Goal: Information Seeking & Learning: Find specific page/section

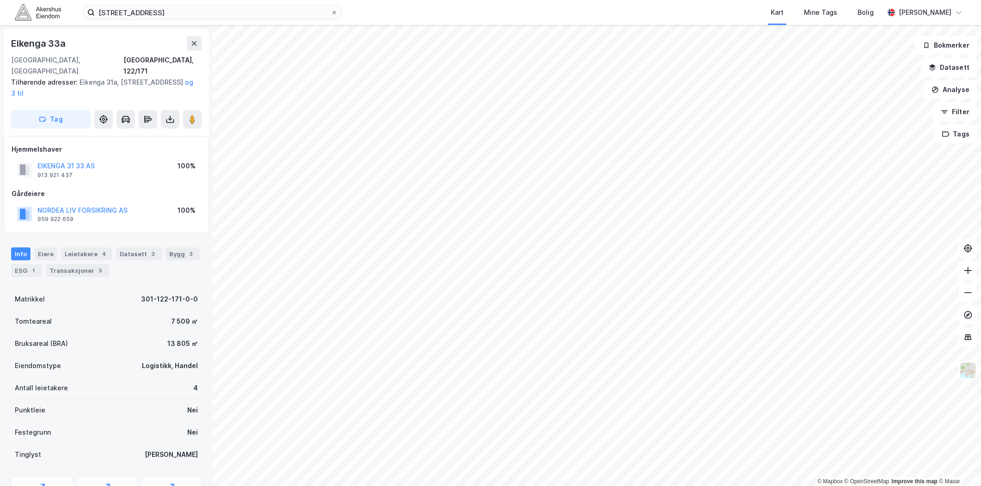
scroll to position [10, 0]
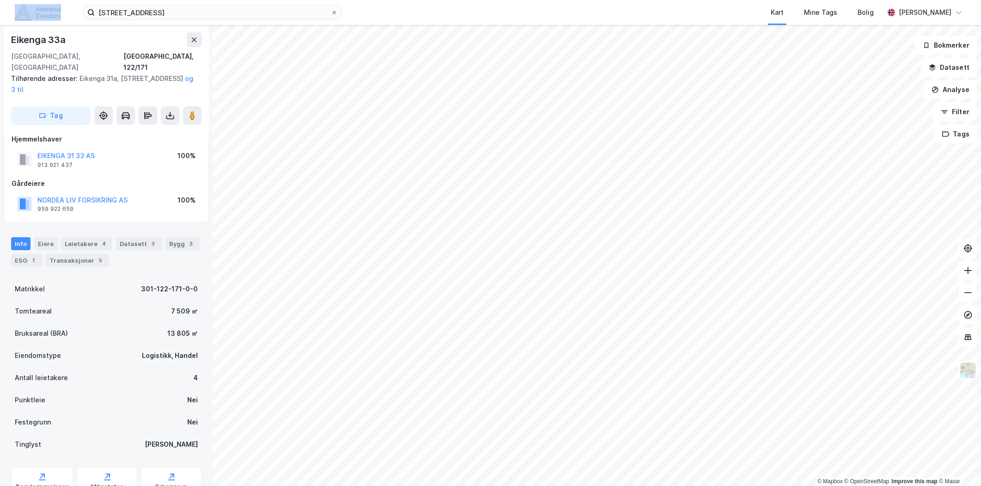
click at [25, 5] on div "[STREET_ADDRESS] Kart Mine Tags Bolig [PERSON_NAME]" at bounding box center [490, 12] width 981 height 25
drag, startPoint x: 25, startPoint y: 5, endPoint x: 193, endPoint y: 16, distance: 167.6
click at [193, 16] on input "Eikenga 33 A, 0579 Oslo" at bounding box center [213, 13] width 236 height 14
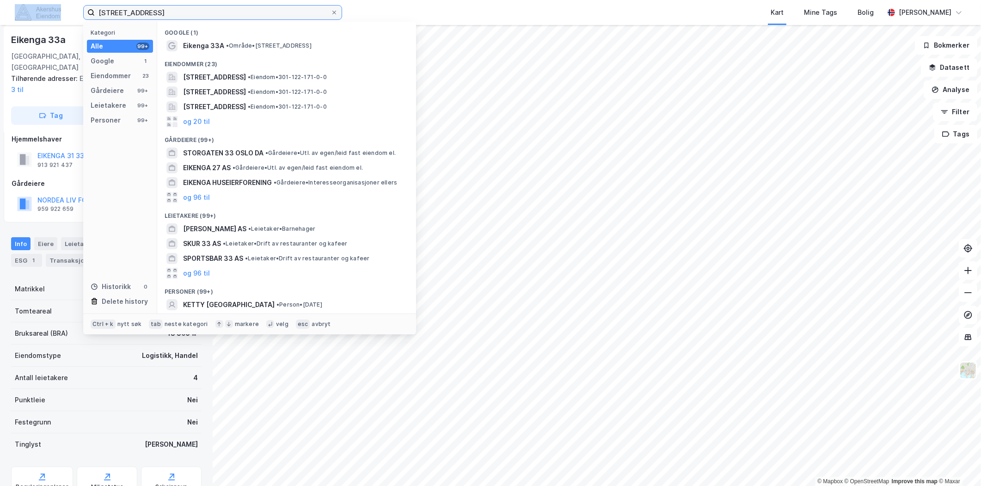
click at [193, 16] on input "Eikenga 33 A, 0579 Oslo" at bounding box center [213, 13] width 236 height 14
click at [192, 16] on input "Eikenga 33 A, 0579 Oslo" at bounding box center [213, 13] width 236 height 14
click at [189, 12] on input "Eikenga 33 A, 0579 Oslo" at bounding box center [213, 13] width 236 height 14
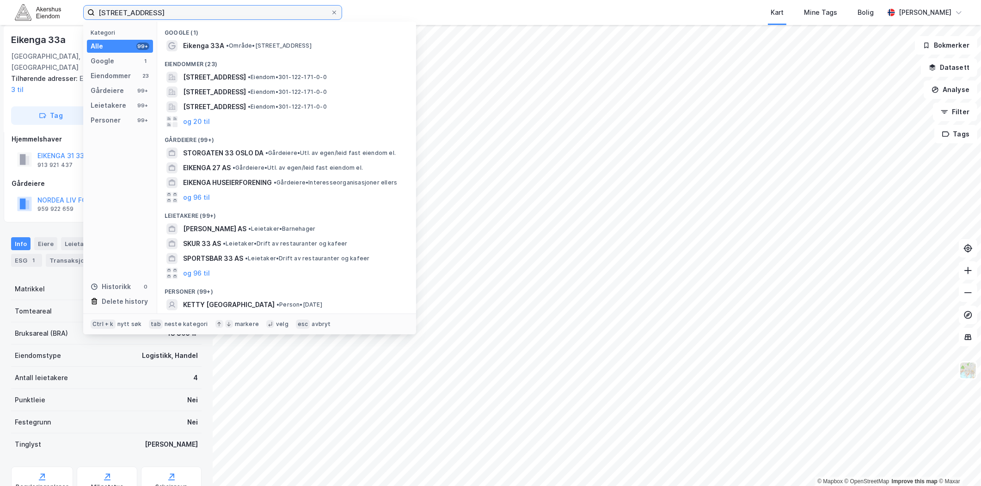
click at [189, 12] on input "Eikenga 33 A, 0579 Oslo" at bounding box center [213, 13] width 236 height 14
paste input "Haslevollen 3"
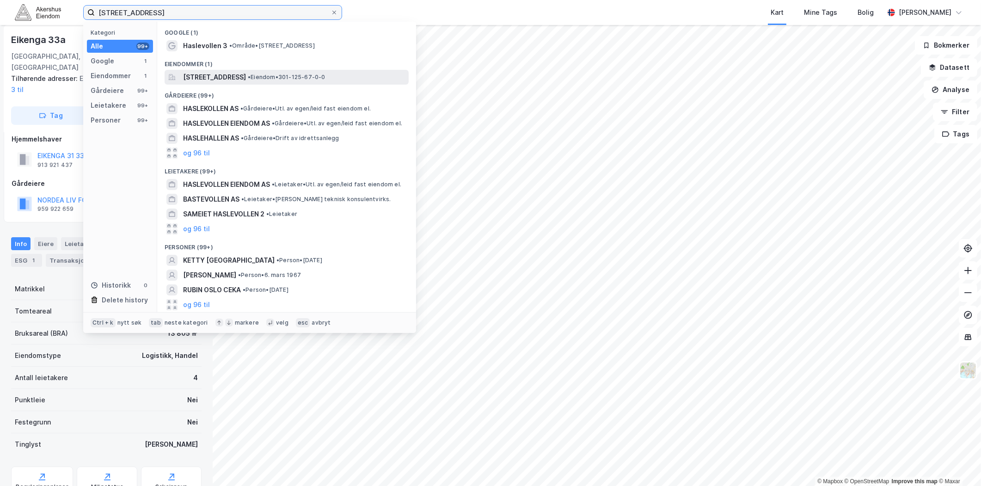
type input "[STREET_ADDRESS]"
click at [246, 73] on span "[STREET_ADDRESS]" at bounding box center [214, 77] width 63 height 11
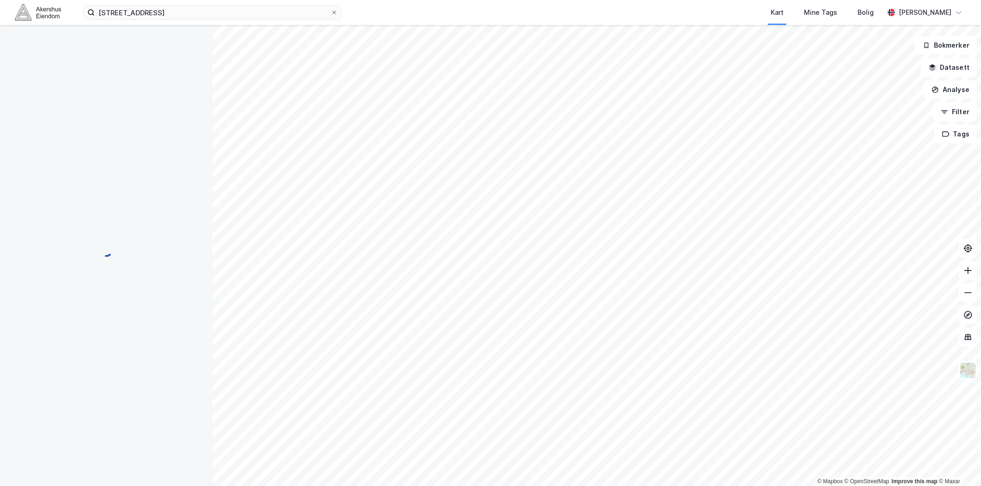
scroll to position [10, 0]
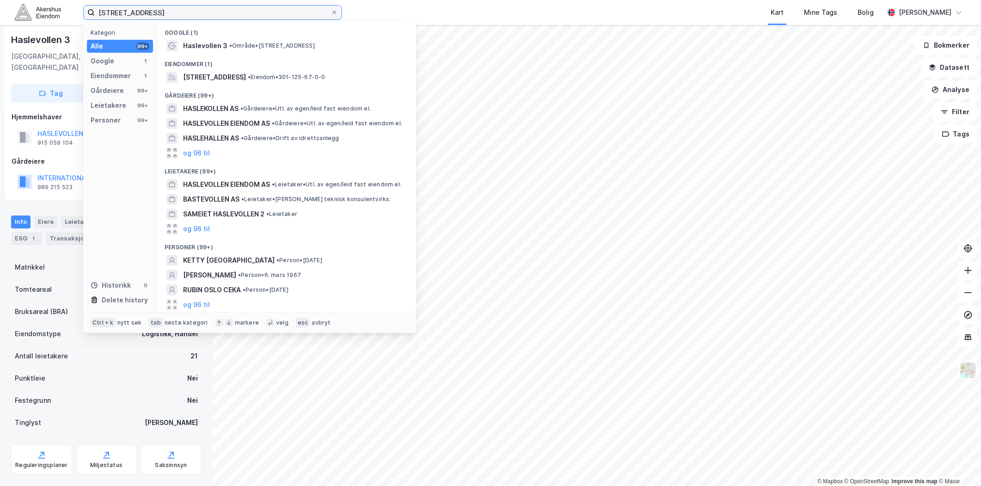
click at [214, 9] on input "[STREET_ADDRESS]" at bounding box center [213, 13] width 236 height 14
click at [226, 81] on span "[STREET_ADDRESS]" at bounding box center [214, 77] width 63 height 11
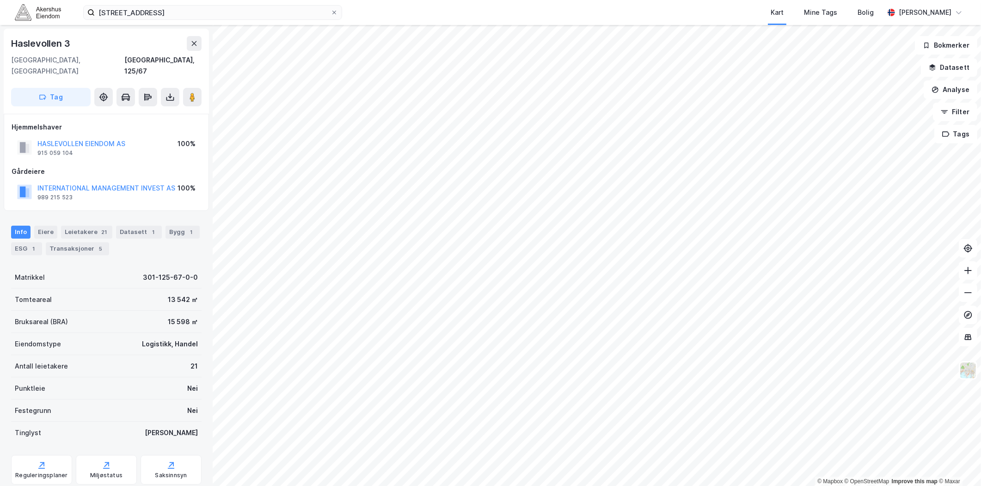
scroll to position [10, 0]
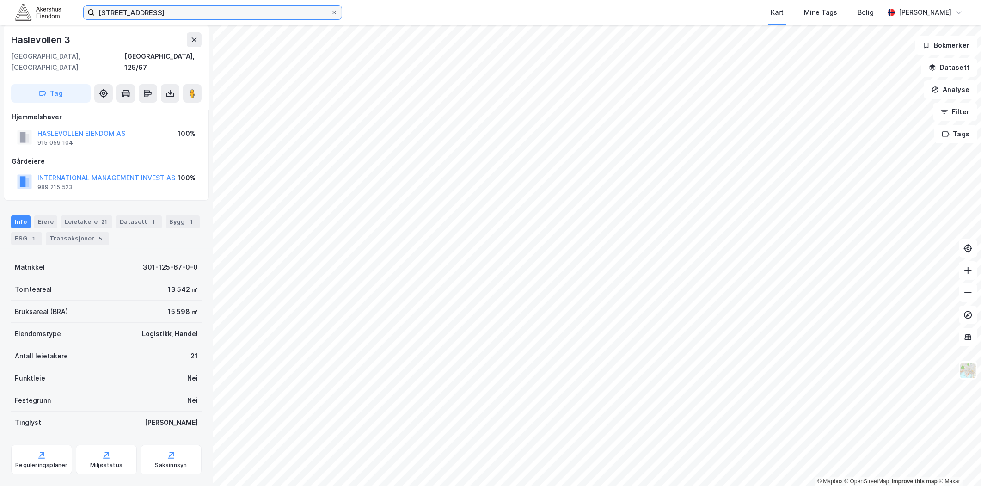
click at [159, 7] on input "[STREET_ADDRESS]" at bounding box center [213, 13] width 236 height 14
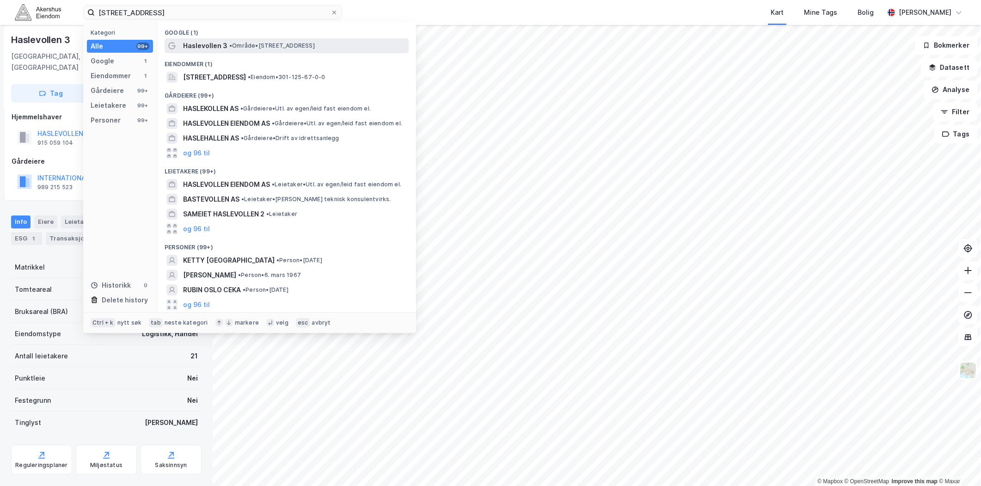
click at [214, 46] on span "Haslevollen 3" at bounding box center [205, 45] width 44 height 11
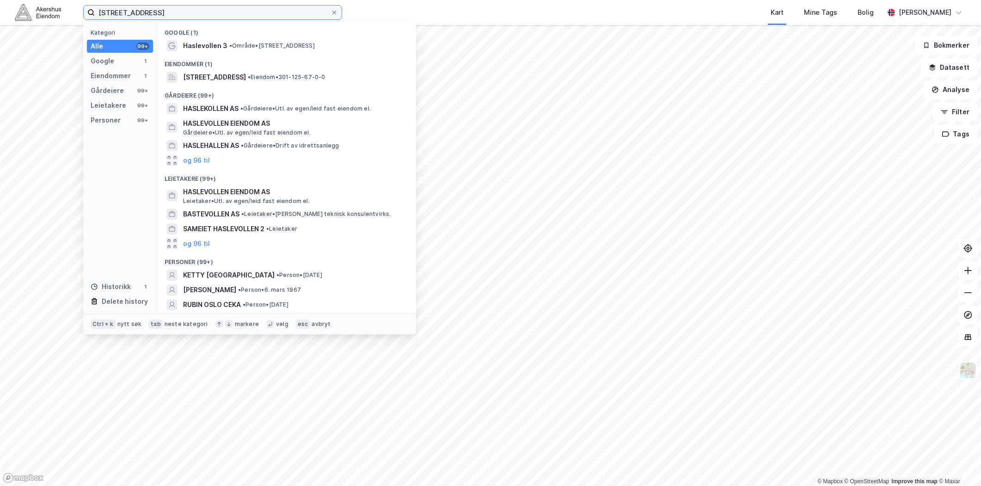
click at [201, 18] on input "[STREET_ADDRESS]" at bounding box center [213, 13] width 236 height 14
click at [338, 7] on label "[STREET_ADDRESS]" at bounding box center [212, 12] width 259 height 15
click at [330, 7] on input "[STREET_ADDRESS]" at bounding box center [213, 13] width 236 height 14
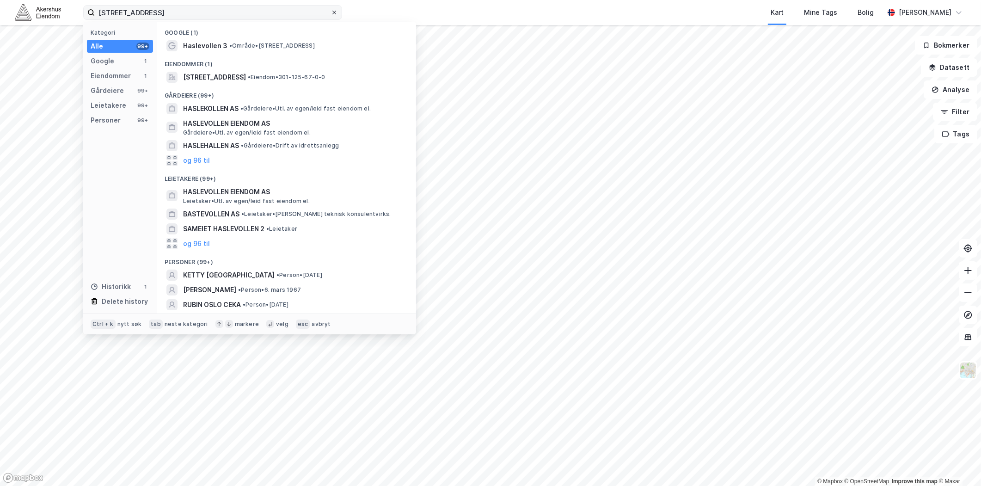
click at [334, 9] on div at bounding box center [334, 12] width 6 height 7
click at [330, 8] on input "[STREET_ADDRESS]" at bounding box center [213, 13] width 236 height 14
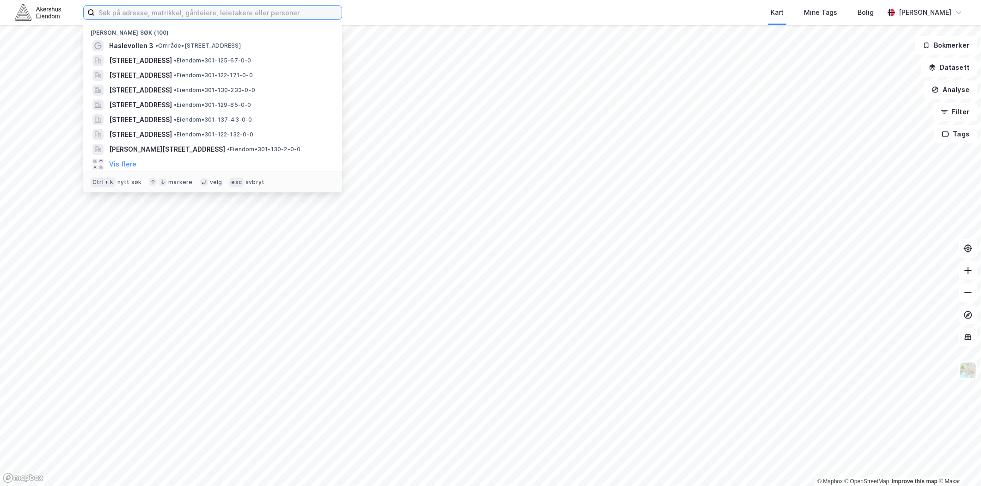
paste input "[STREET_ADDRESS]"
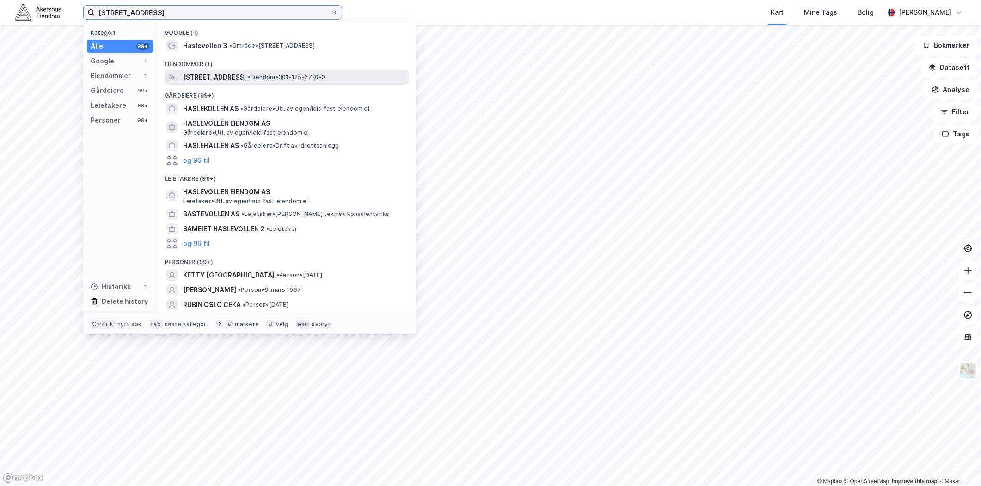
type input "[STREET_ADDRESS]"
click at [220, 80] on span "[STREET_ADDRESS]" at bounding box center [214, 77] width 63 height 11
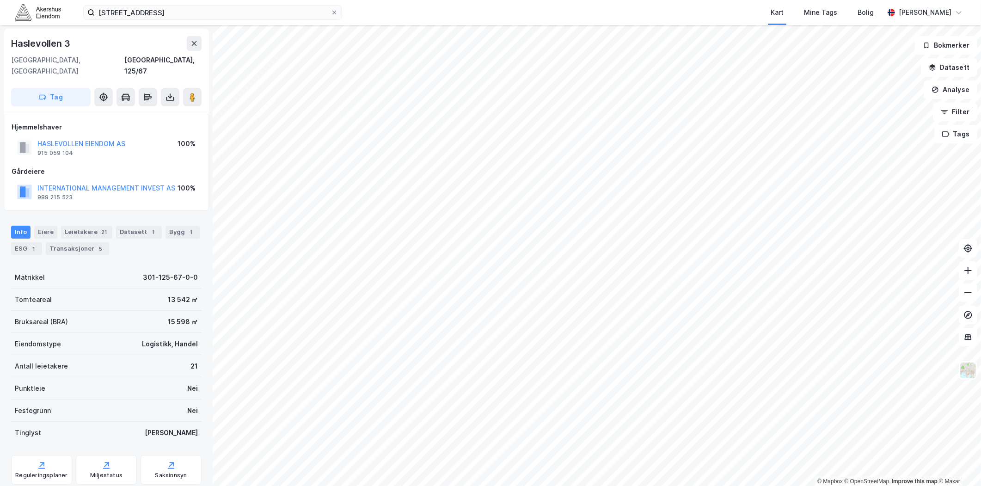
scroll to position [10, 0]
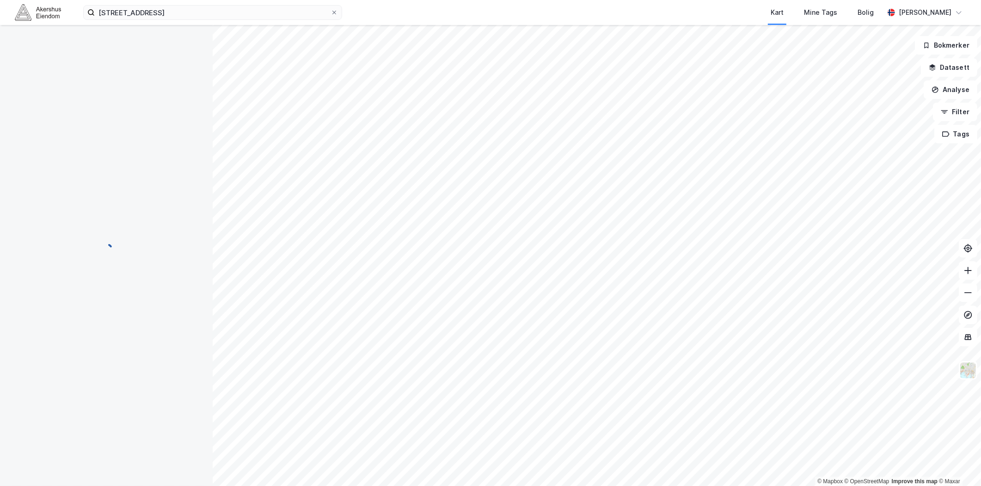
scroll to position [10, 0]
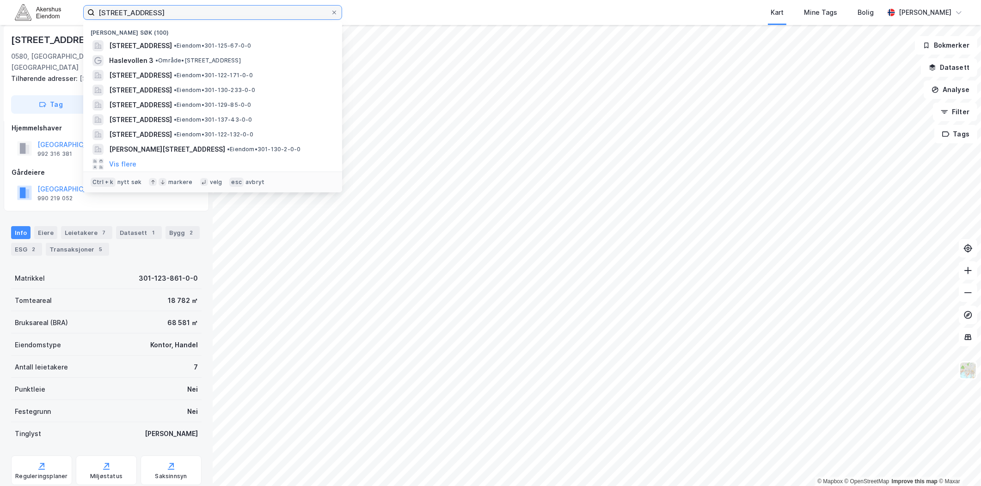
drag, startPoint x: 214, startPoint y: 16, endPoint x: 35, endPoint y: 14, distance: 178.9
click at [35, 14] on div "Haslevollen 3, 0579 Oslo Nylige søk (100) Haslevollen 3, 0579, OSLO, OSLO • Eie…" at bounding box center [490, 12] width 981 height 25
click at [270, 6] on input "[STREET_ADDRESS]" at bounding box center [213, 13] width 236 height 14
click at [218, 40] on div "Haslevollen 3, 0579, OSLO, OSLO • Eiendom • 301-125-67-0-0" at bounding box center [221, 45] width 224 height 11
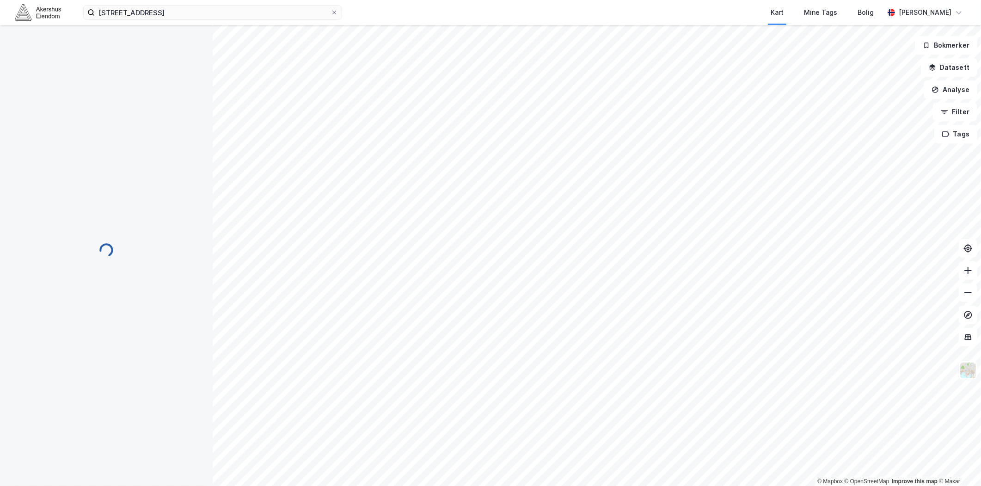
scroll to position [10, 0]
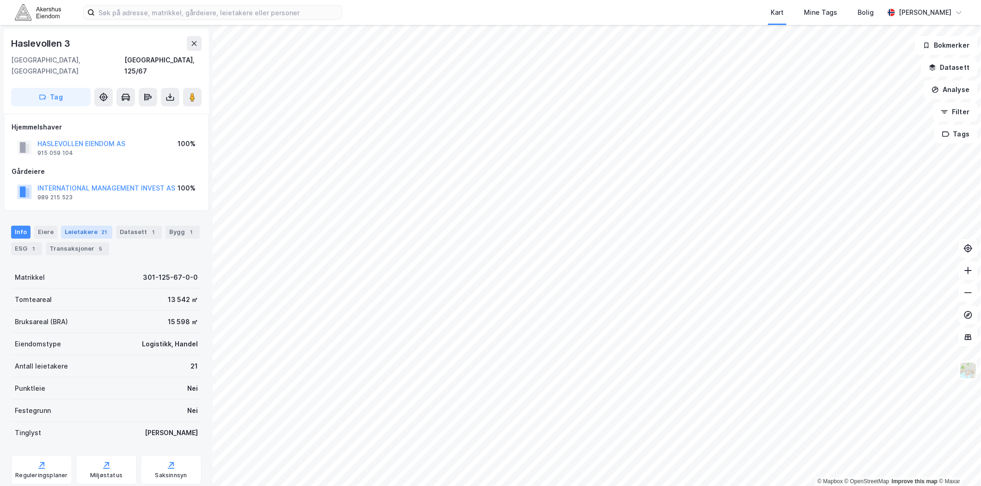
click at [91, 226] on div "Leietakere 21" at bounding box center [86, 232] width 51 height 13
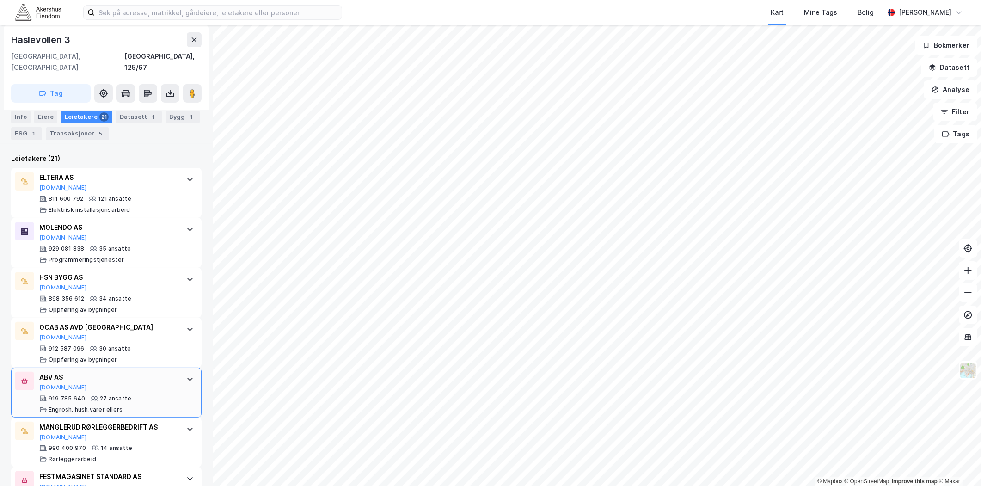
scroll to position [308, 0]
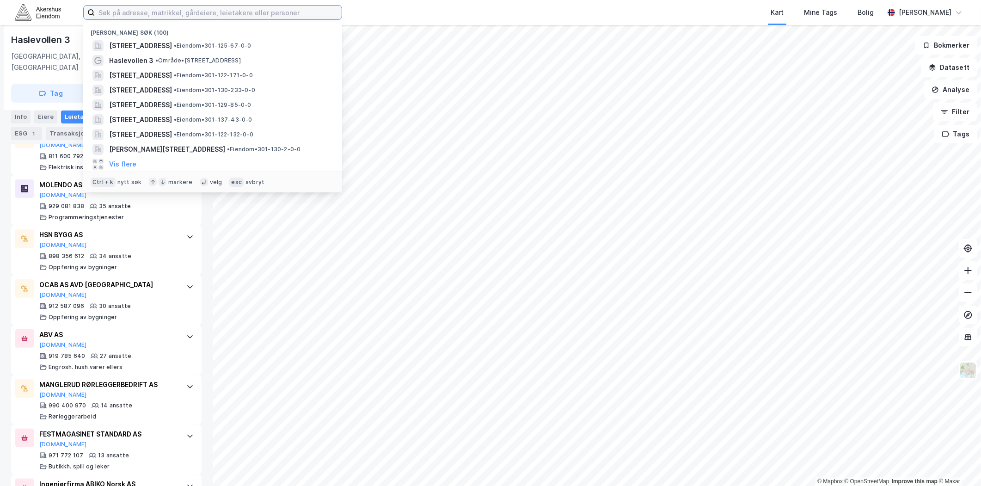
click at [253, 16] on input at bounding box center [218, 13] width 247 height 14
paste input "[STREET_ADDRESS]"
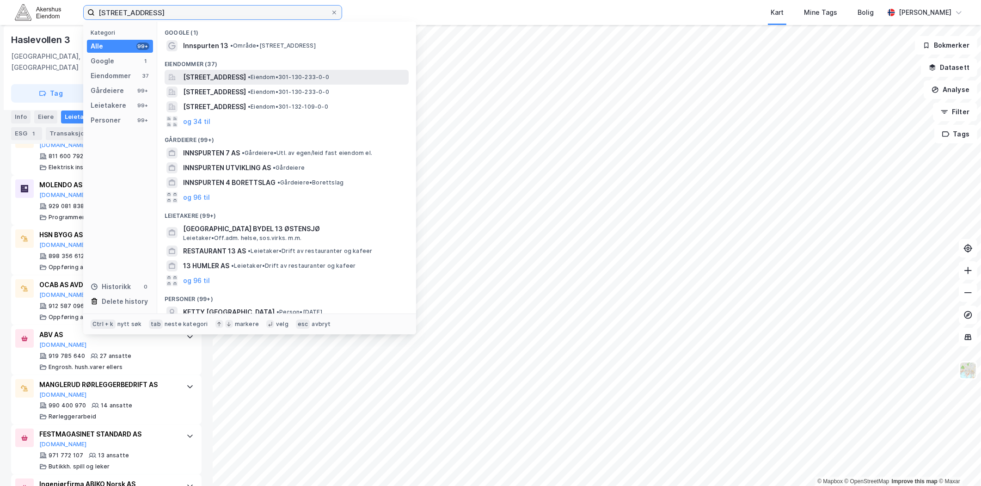
type input "[STREET_ADDRESS]"
click at [220, 77] on span "[STREET_ADDRESS]" at bounding box center [214, 77] width 63 height 11
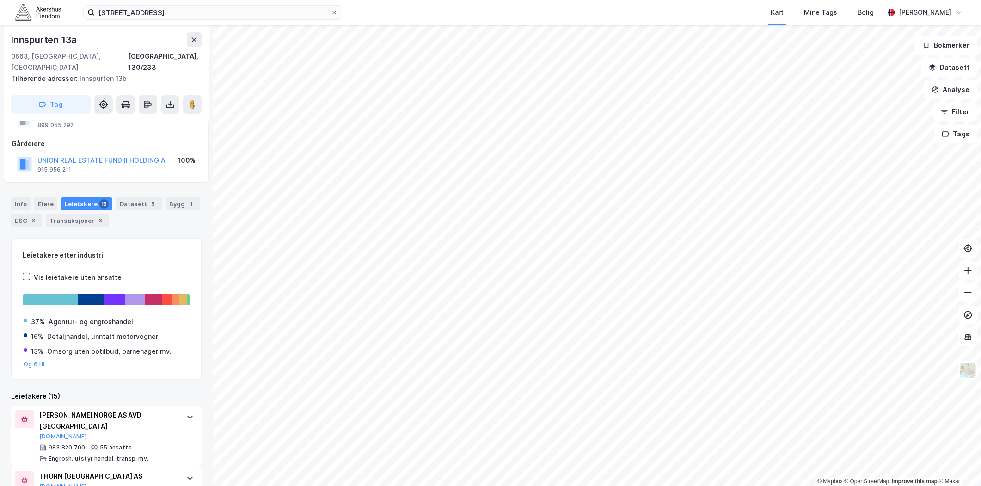
scroll to position [103, 0]
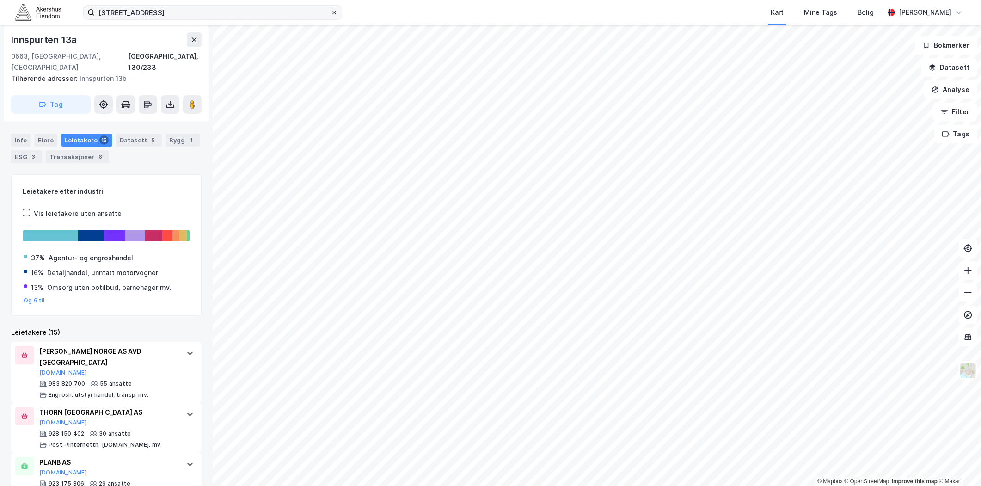
click at [337, 11] on span at bounding box center [333, 12] width 7 height 7
click at [330, 11] on input "[STREET_ADDRESS]" at bounding box center [213, 13] width 236 height 14
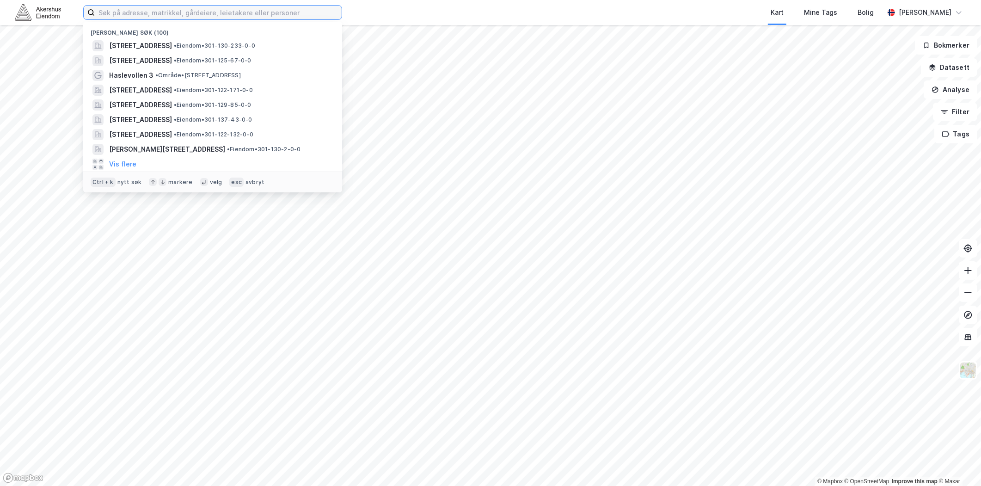
click at [284, 11] on input at bounding box center [218, 13] width 247 height 14
paste input "[STREET_ADDRESS]"
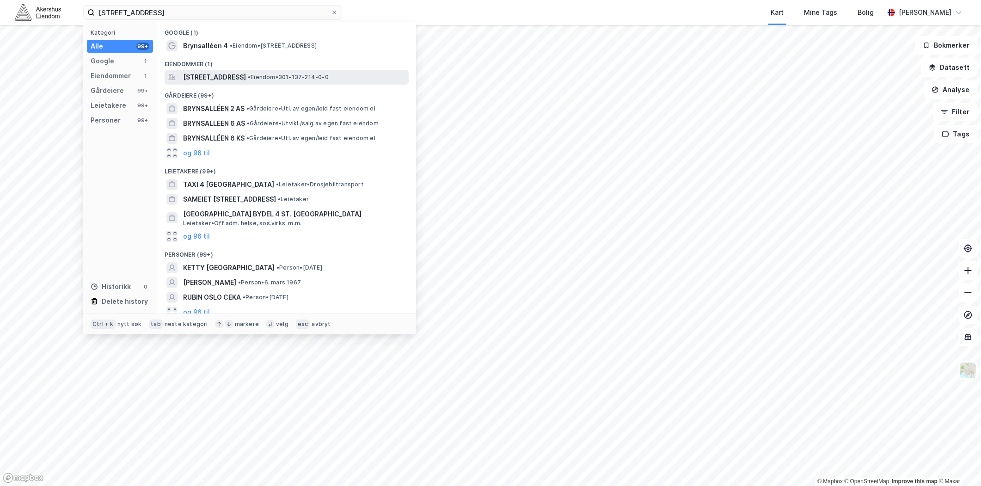
click at [229, 76] on span "[STREET_ADDRESS]" at bounding box center [214, 77] width 63 height 11
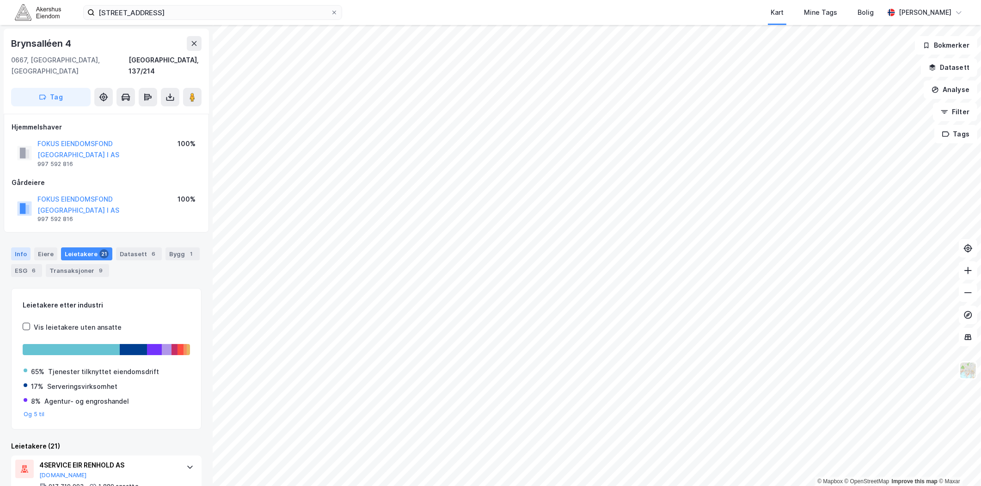
click at [25, 247] on div "Info" at bounding box center [20, 253] width 19 height 13
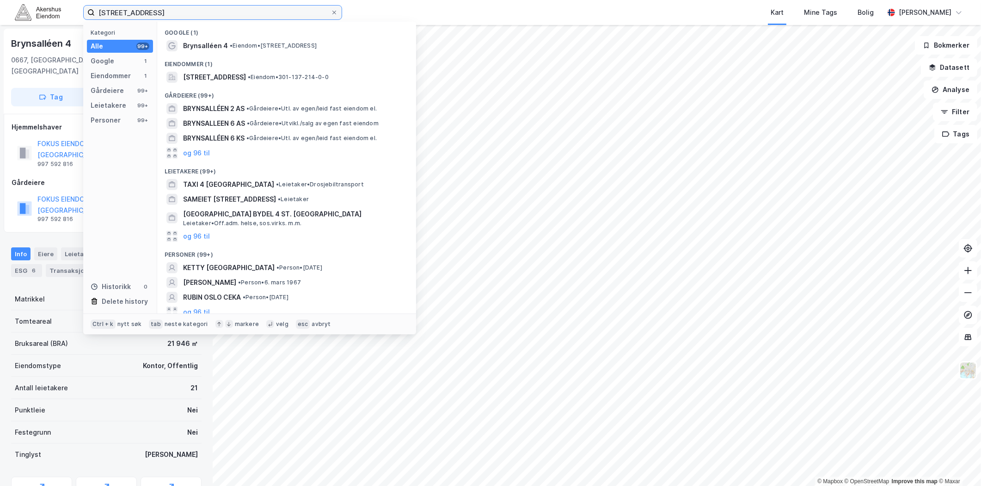
drag, startPoint x: 219, startPoint y: 11, endPoint x: 66, endPoint y: 13, distance: 152.5
click at [66, 13] on div "Brynsalléen 4, 0667 Oslo Kategori Alle 99+ Google 1 Eiendommer 1 Gårdeiere 99+ …" at bounding box center [490, 12] width 981 height 25
paste input "Grønlandsleiret 25, 0190"
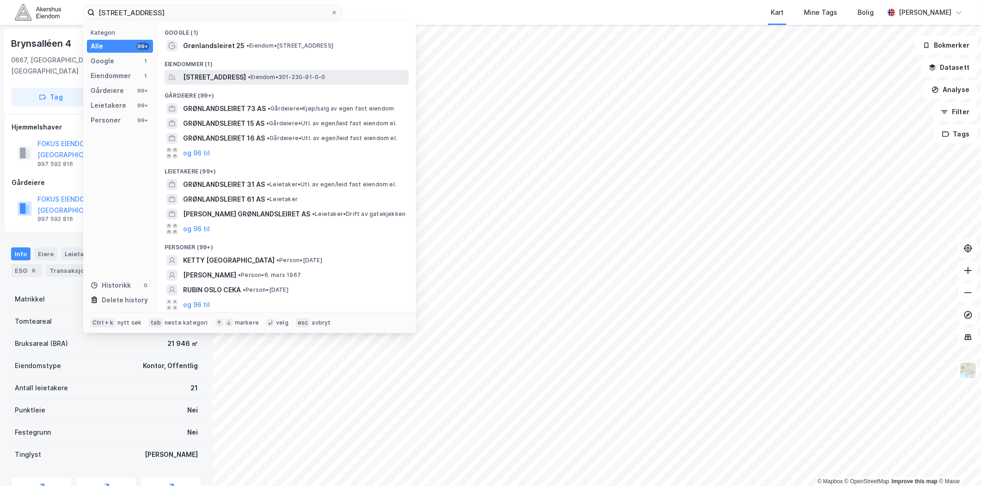
click at [222, 80] on span "[STREET_ADDRESS]" at bounding box center [214, 77] width 63 height 11
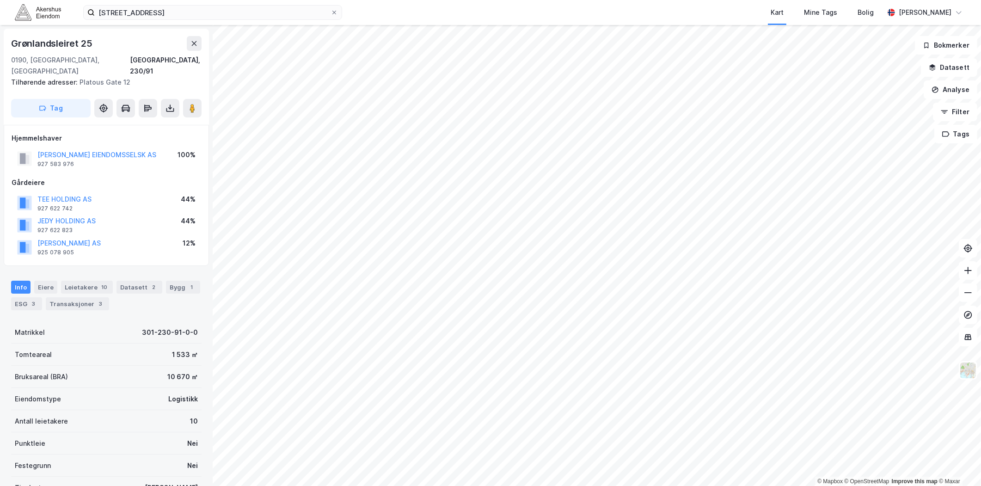
scroll to position [73, 0]
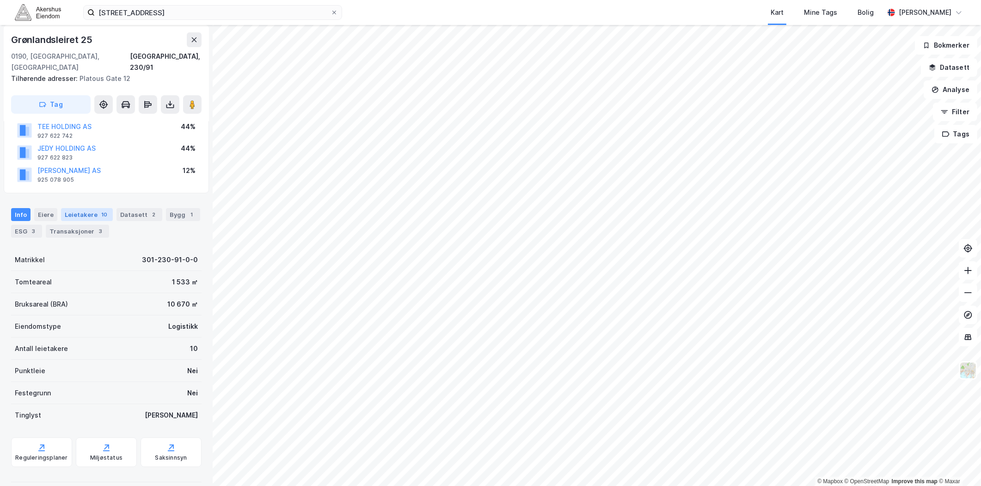
click at [89, 208] on div "Leietakere 10" at bounding box center [87, 214] width 52 height 13
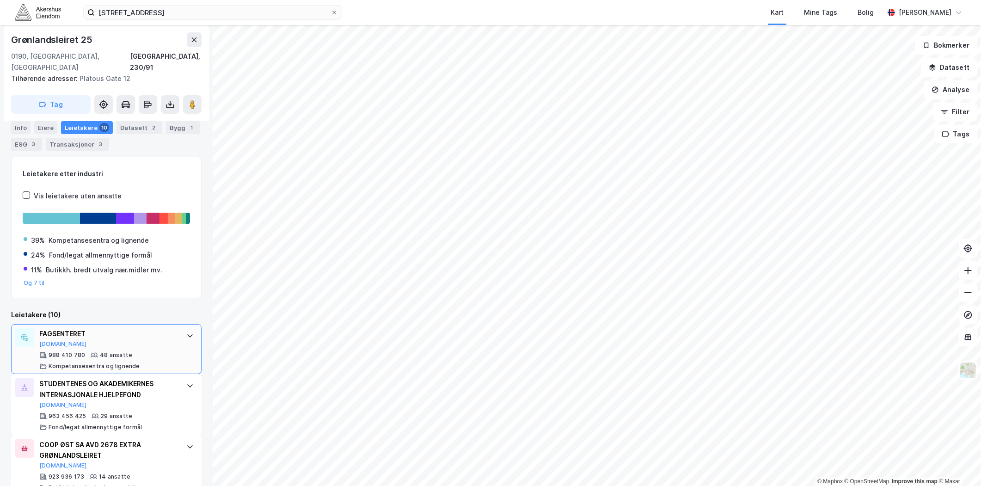
scroll to position [164, 0]
click at [117, 352] on div "48 ansatte" at bounding box center [116, 355] width 32 height 7
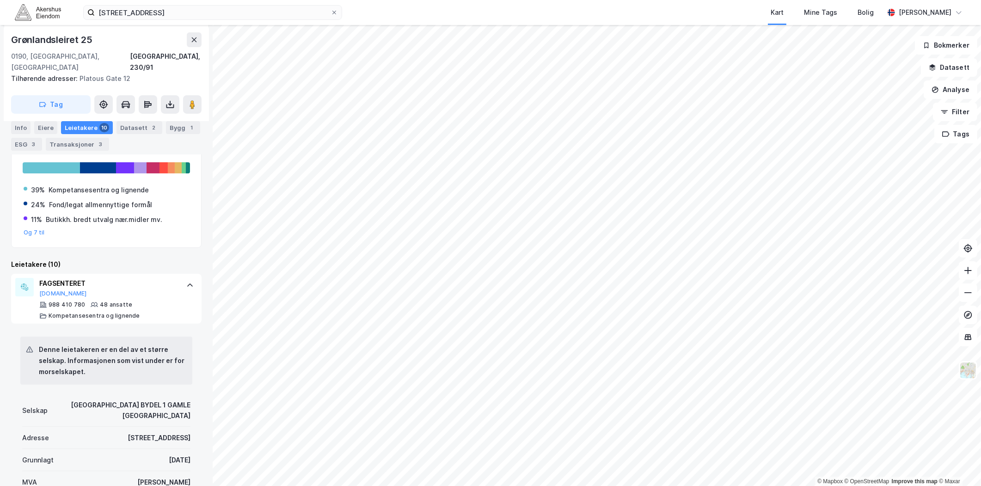
scroll to position [215, 0]
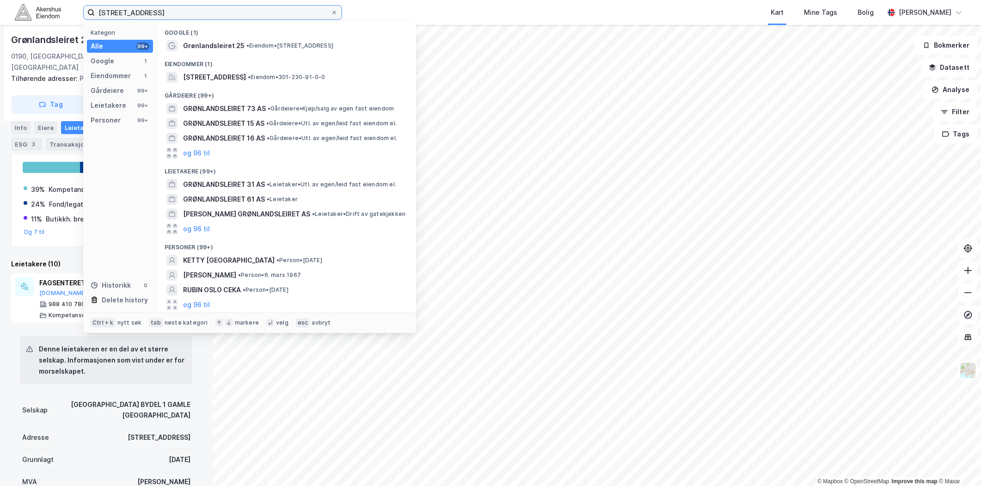
drag, startPoint x: 174, startPoint y: 9, endPoint x: 44, endPoint y: 14, distance: 129.5
click at [45, 13] on div "Grønlandsleiret 25, 0190 Oslo Kategori Alle 99+ Google 1 Eiendommer 1 Gårdeiere…" at bounding box center [490, 12] width 981 height 25
paste input "[STREET_ADDRESS]"
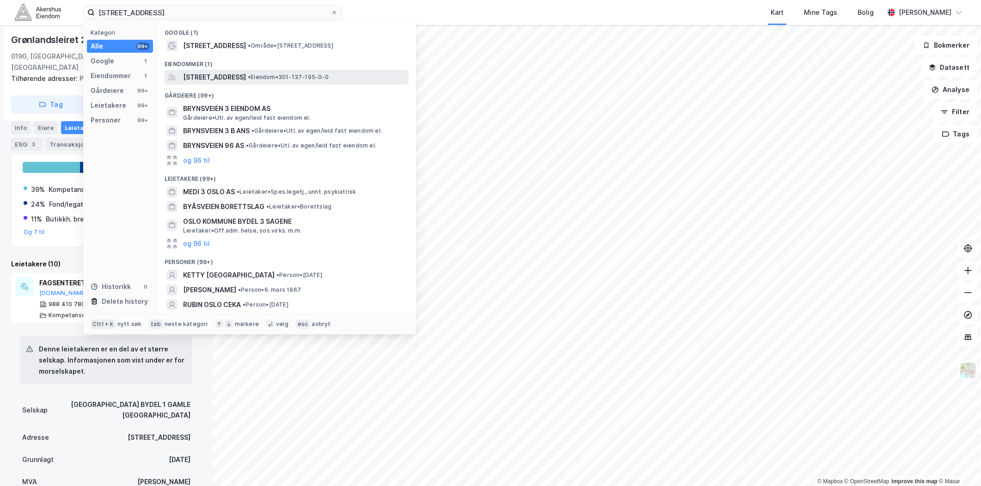
click at [210, 78] on span "[STREET_ADDRESS]" at bounding box center [214, 77] width 63 height 11
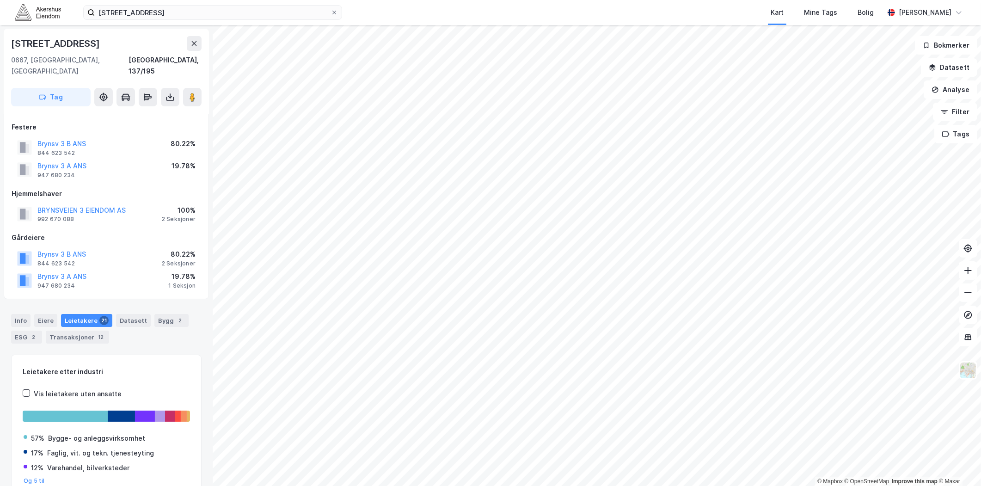
scroll to position [36, 0]
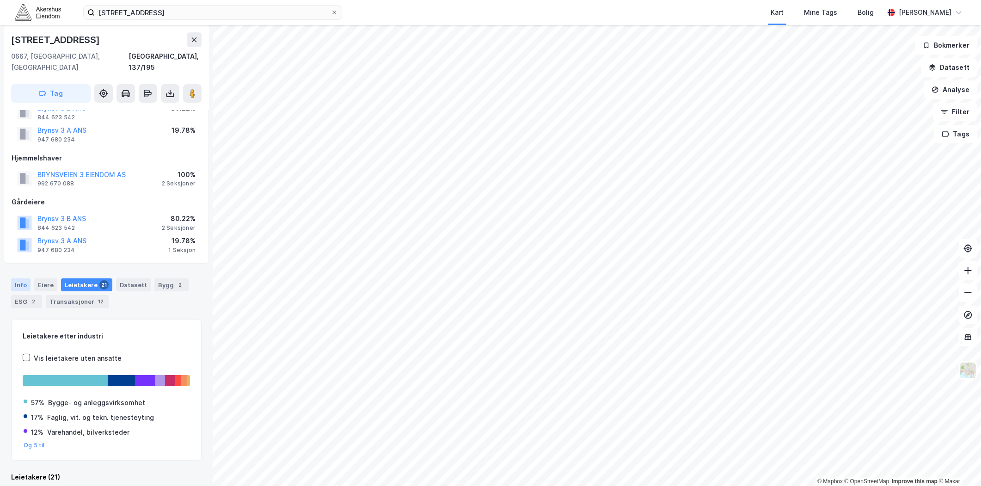
click at [26, 278] on div "Info" at bounding box center [20, 284] width 19 height 13
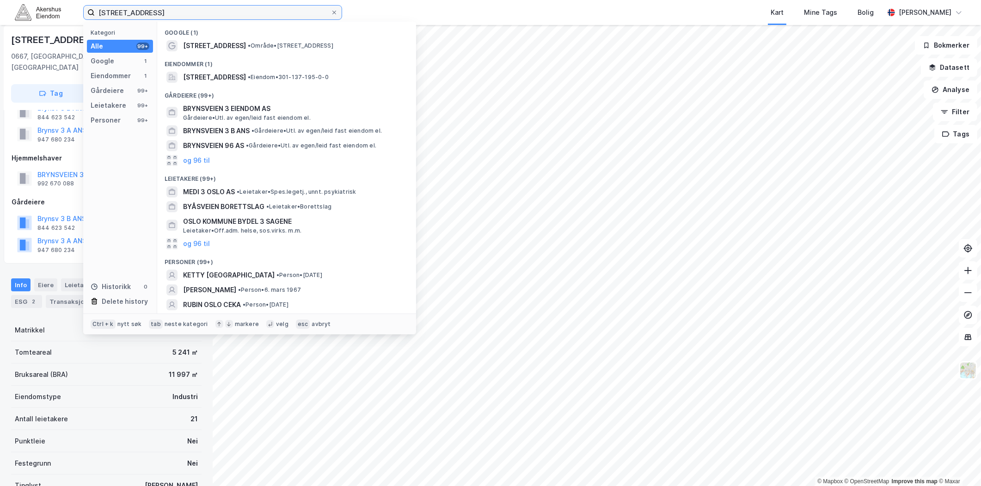
drag, startPoint x: 246, startPoint y: 13, endPoint x: 49, endPoint y: 20, distance: 197.5
click at [49, 20] on div "[STREET_ADDRESS] Kategori Alle 99+ Google 1 Eiendommer 1 Gårdeiere 99+ Leietake…" at bounding box center [490, 12] width 981 height 25
paste input "Dyvekes vei 2, 0192"
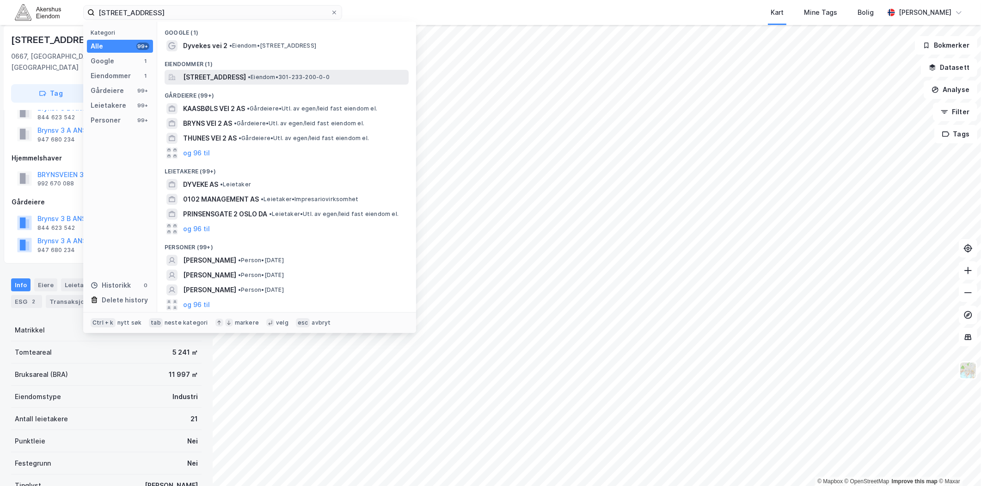
click at [216, 76] on span "[STREET_ADDRESS]" at bounding box center [214, 77] width 63 height 11
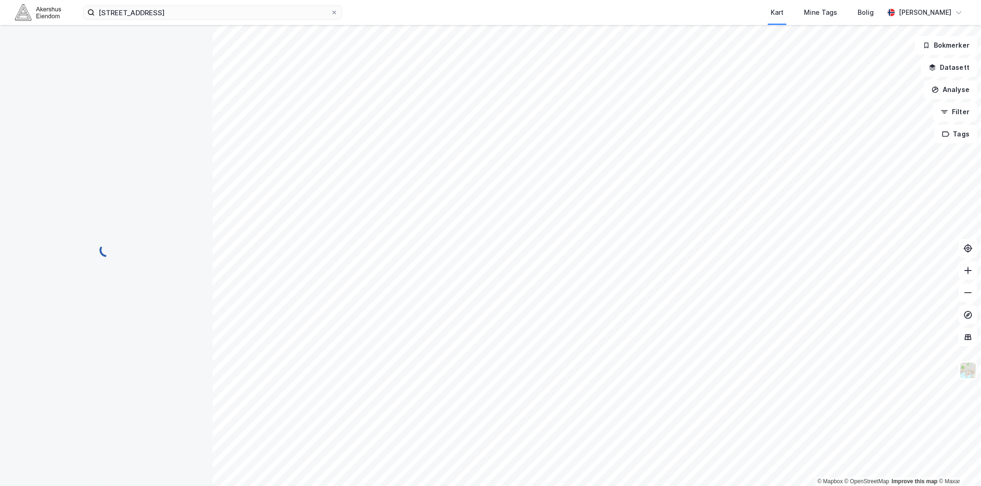
scroll to position [36, 0]
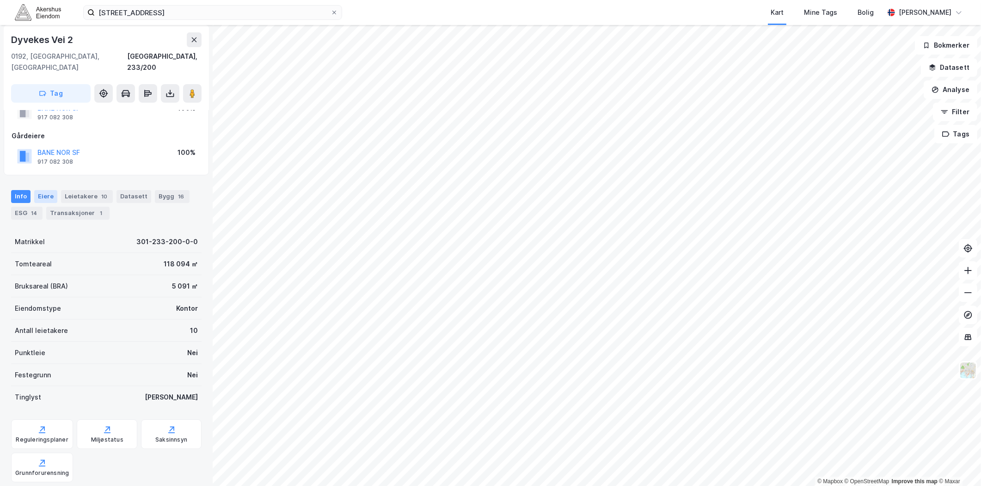
click at [49, 190] on div "Eiere" at bounding box center [45, 196] width 23 height 13
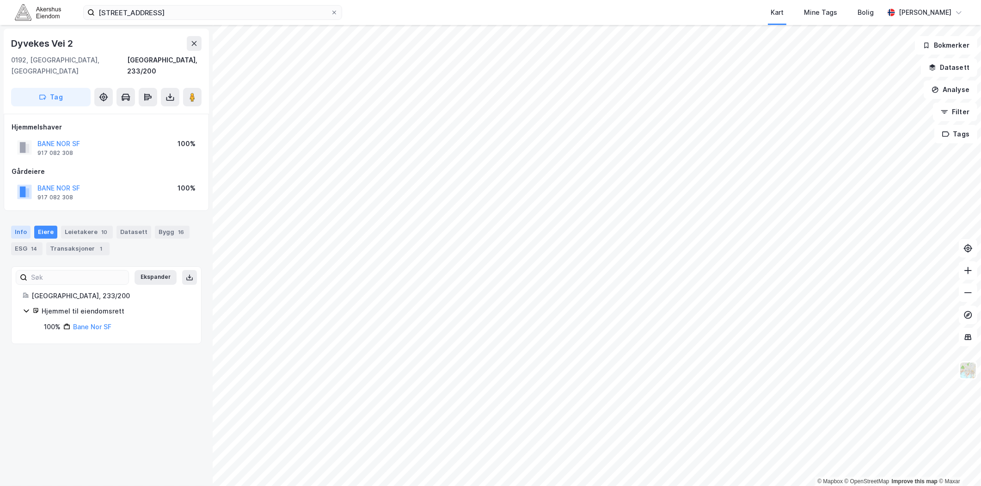
click at [25, 226] on div "Info" at bounding box center [20, 232] width 19 height 13
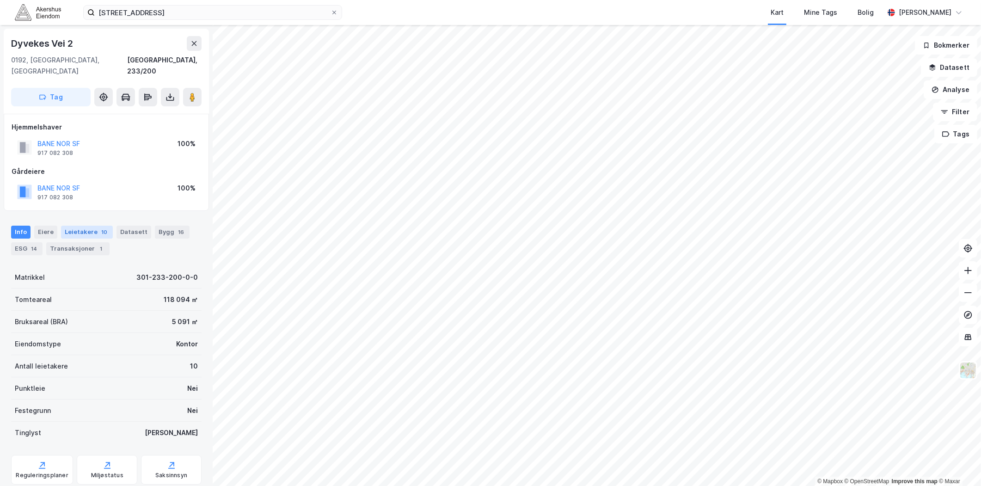
click at [86, 226] on div "Leietakere 10" at bounding box center [87, 232] width 52 height 13
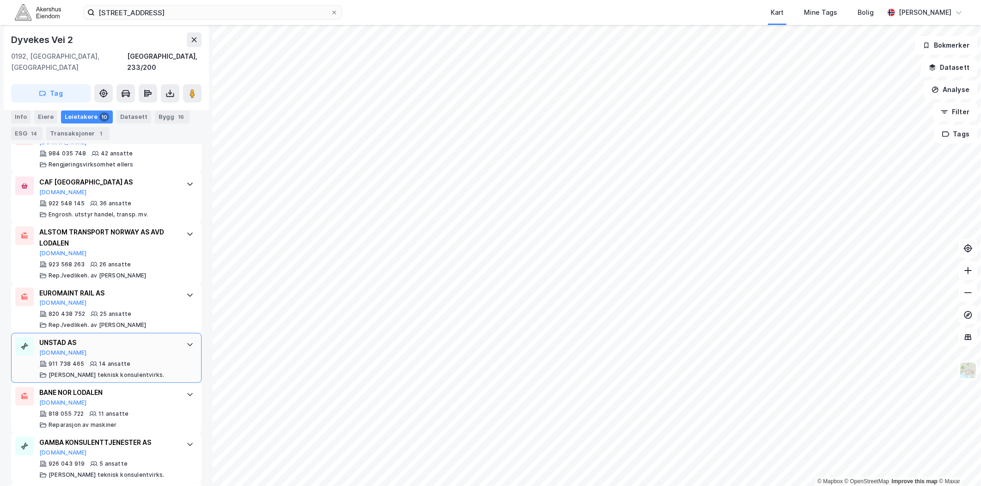
scroll to position [458, 0]
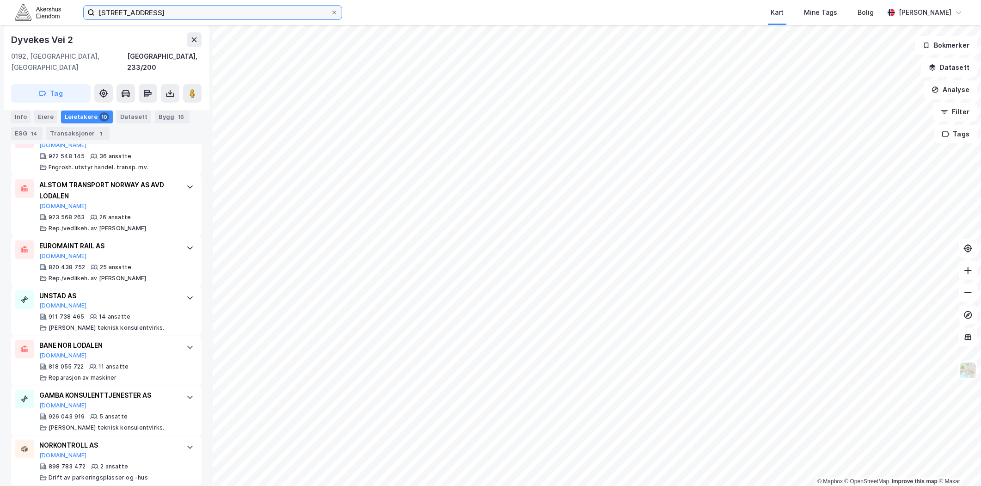
drag, startPoint x: 206, startPoint y: 8, endPoint x: 196, endPoint y: 11, distance: 10.0
click at [201, 9] on input "[STREET_ADDRESS]" at bounding box center [213, 13] width 236 height 14
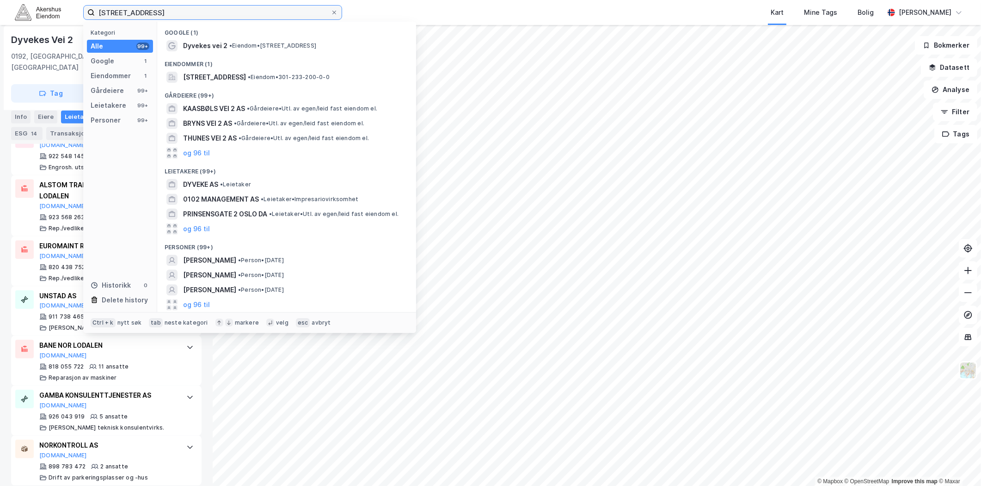
click at [196, 11] on input "[STREET_ADDRESS]" at bounding box center [213, 13] width 236 height 14
click at [195, 11] on input "[STREET_ADDRESS]" at bounding box center [213, 13] width 236 height 14
click at [158, 18] on input "Dyvekes vei 2, 0192Oslo" at bounding box center [213, 13] width 236 height 14
click at [157, 18] on input "Dyvekes vei 2, 0192Oslo" at bounding box center [213, 13] width 236 height 14
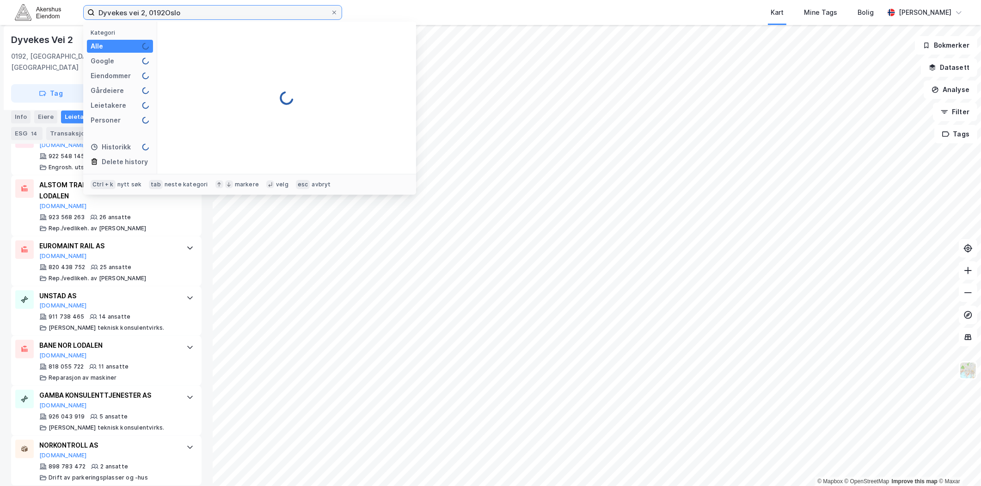
click at [157, 18] on input "Dyvekes vei 2, 0192Oslo" at bounding box center [213, 13] width 236 height 14
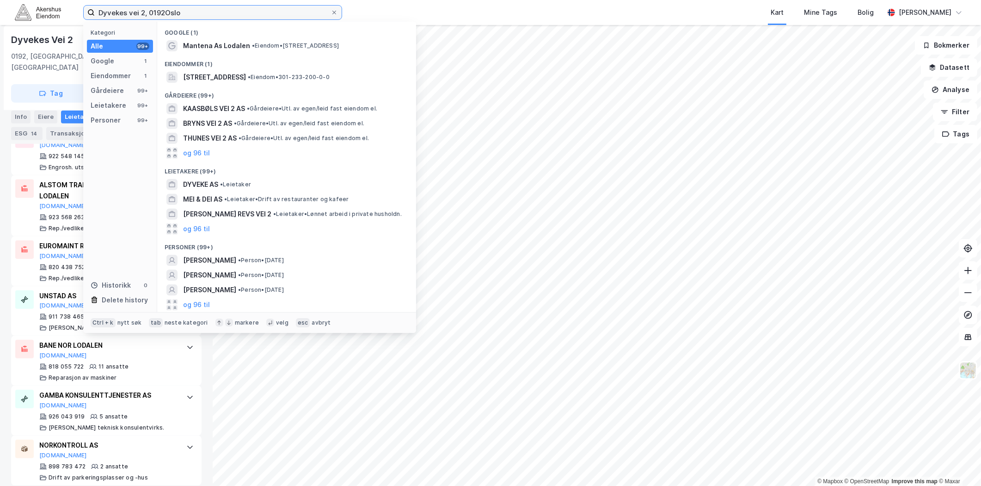
click at [157, 18] on input "Dyvekes vei 2, 0192Oslo" at bounding box center [213, 13] width 236 height 14
paste input "[STREET_ADDRESS]"
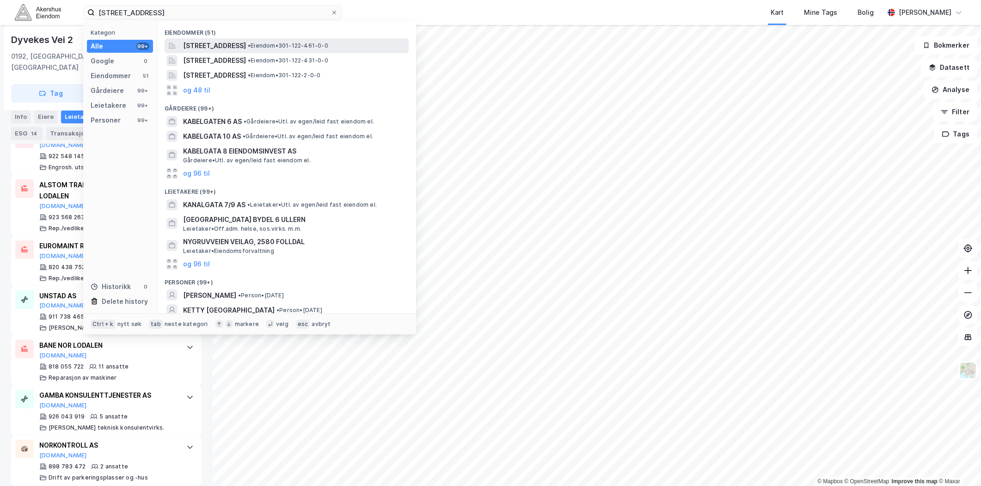
click at [220, 48] on span "[STREET_ADDRESS]" at bounding box center [214, 45] width 63 height 11
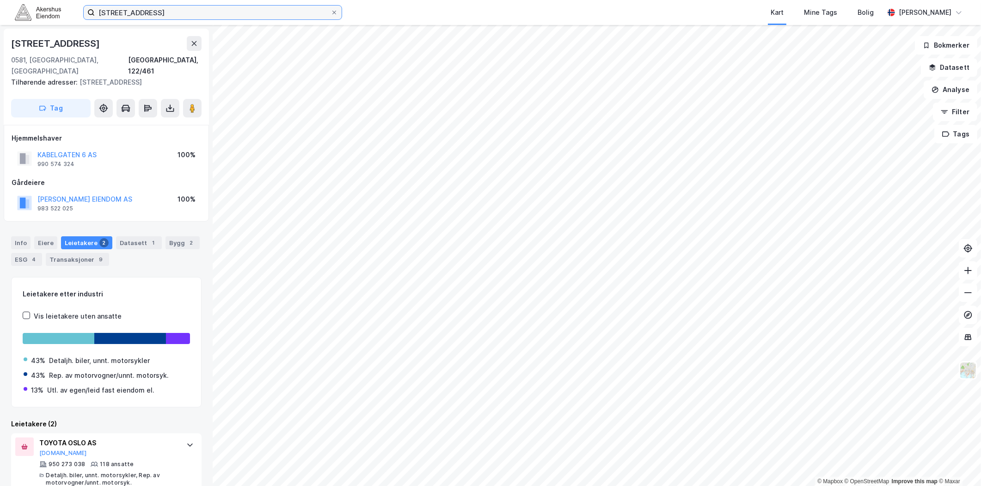
click at [265, 14] on input "[STREET_ADDRESS]" at bounding box center [213, 13] width 236 height 14
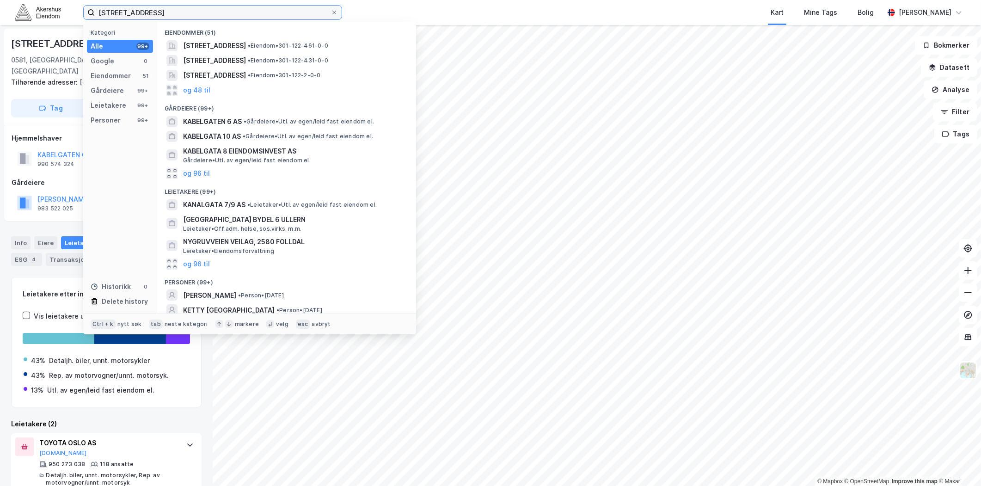
click at [265, 12] on input "[STREET_ADDRESS]" at bounding box center [213, 13] width 236 height 14
paste input "[STREET_ADDRESS]"
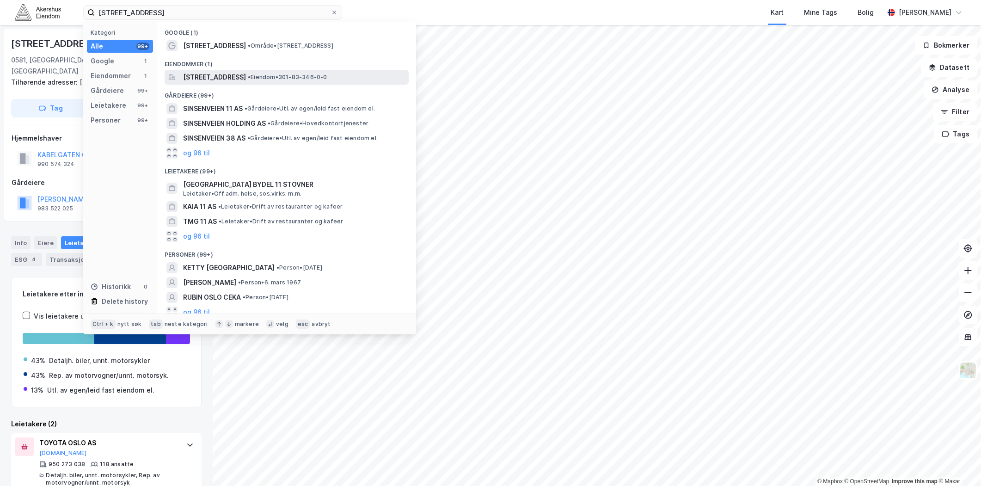
click at [226, 78] on span "[STREET_ADDRESS]" at bounding box center [214, 77] width 63 height 11
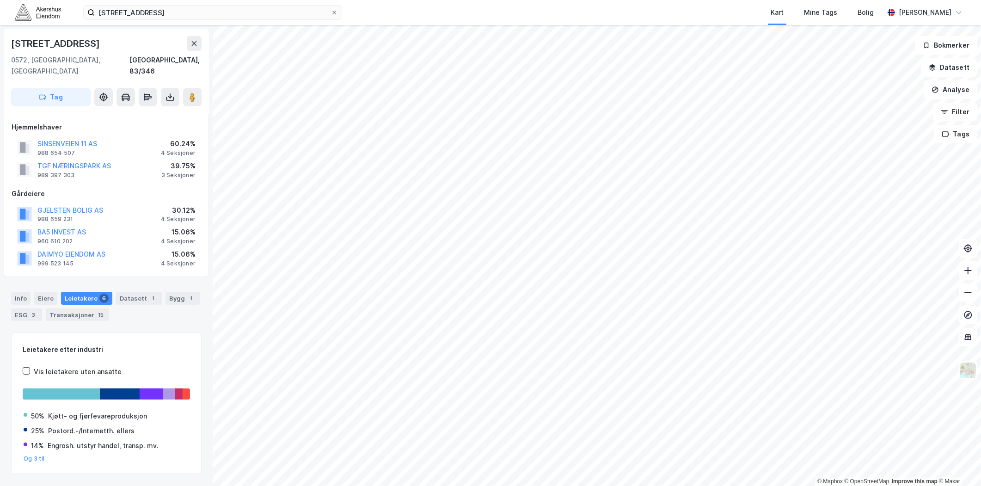
scroll to position [14, 0]
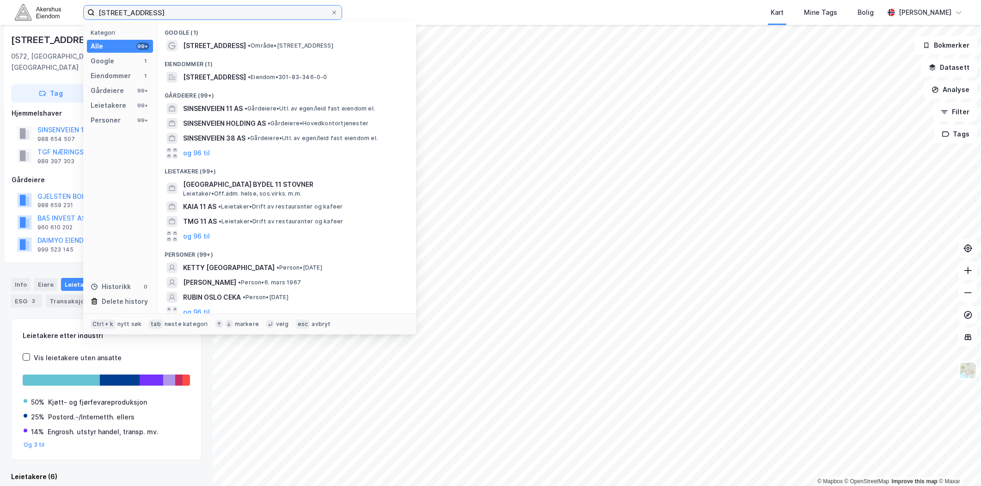
drag, startPoint x: 234, startPoint y: 15, endPoint x: 217, endPoint y: 14, distance: 17.2
click at [217, 14] on input "[STREET_ADDRESS]" at bounding box center [213, 13] width 236 height 14
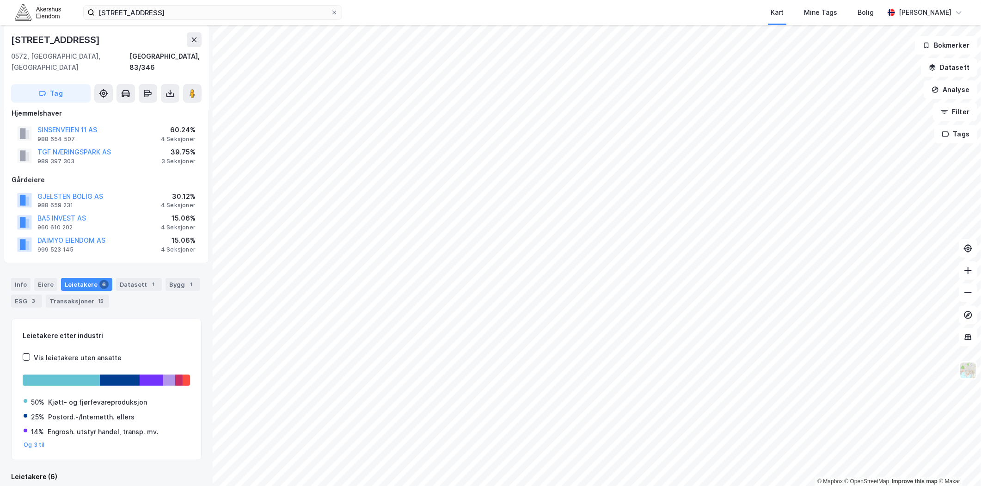
click at [390, 17] on div "Kart Mine Tags Bolig" at bounding box center [634, 12] width 497 height 25
click at [17, 278] on div "Info" at bounding box center [20, 284] width 19 height 13
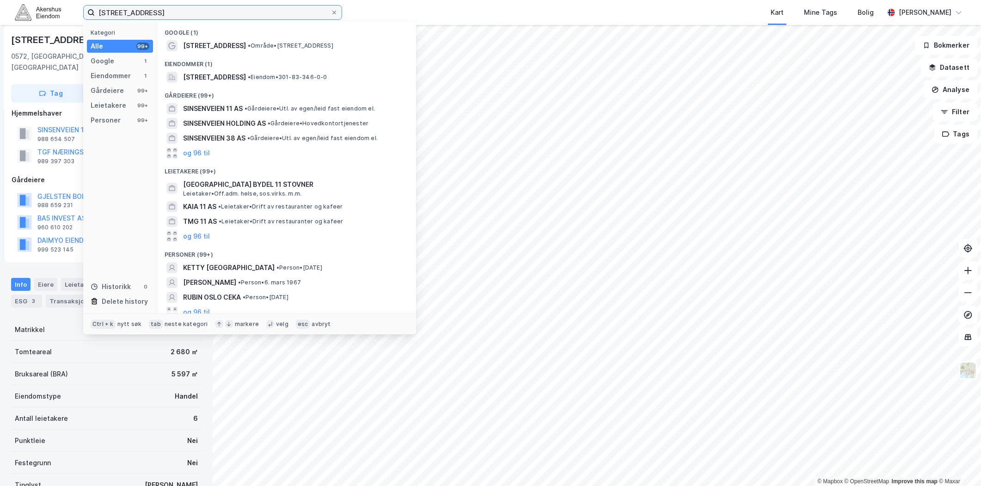
drag, startPoint x: 227, startPoint y: 12, endPoint x: -11, endPoint y: 24, distance: 238.3
click at [0, 24] on html "[STREET_ADDRESS] Kategori Alle 99+ Google 1 Eiendommer 1 Gårdeiere 99+ Leietake…" at bounding box center [490, 243] width 981 height 486
paste input "[PERSON_NAME][STREET_ADDRESS]"
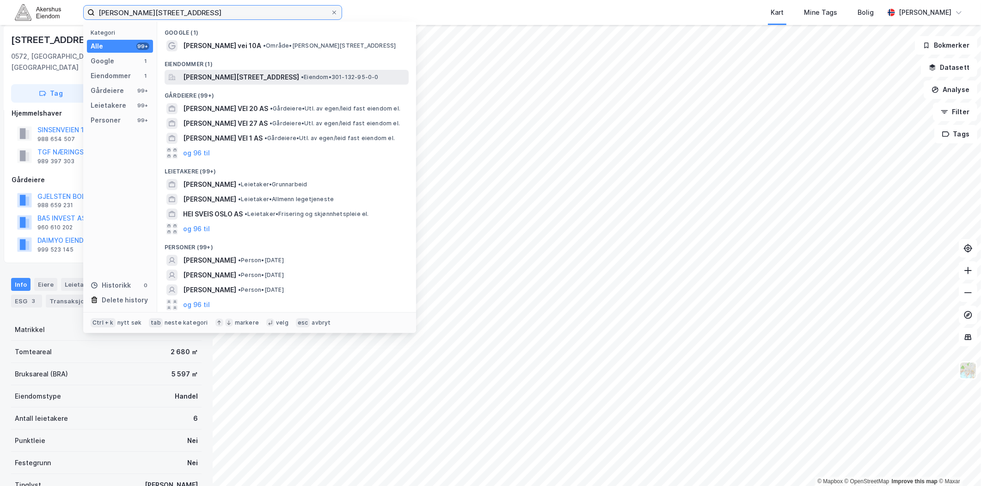
type input "[PERSON_NAME][STREET_ADDRESS]"
click at [220, 79] on span "[PERSON_NAME][STREET_ADDRESS]" at bounding box center [241, 77] width 116 height 11
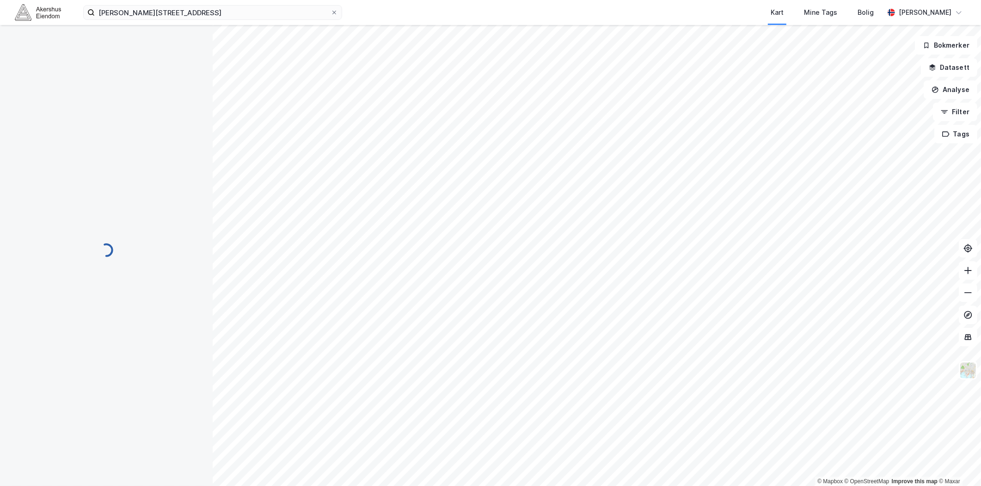
scroll to position [14, 0]
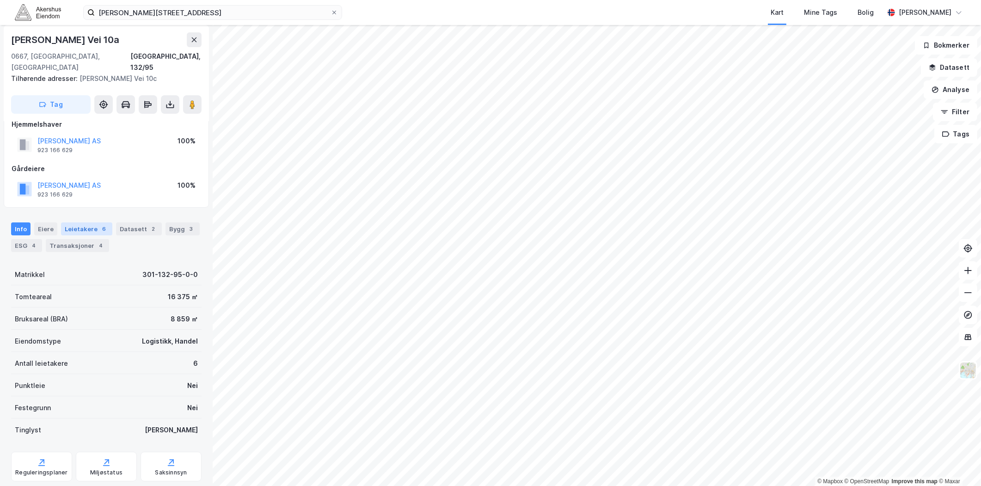
click at [80, 223] on div "Leietakere 6" at bounding box center [86, 228] width 51 height 13
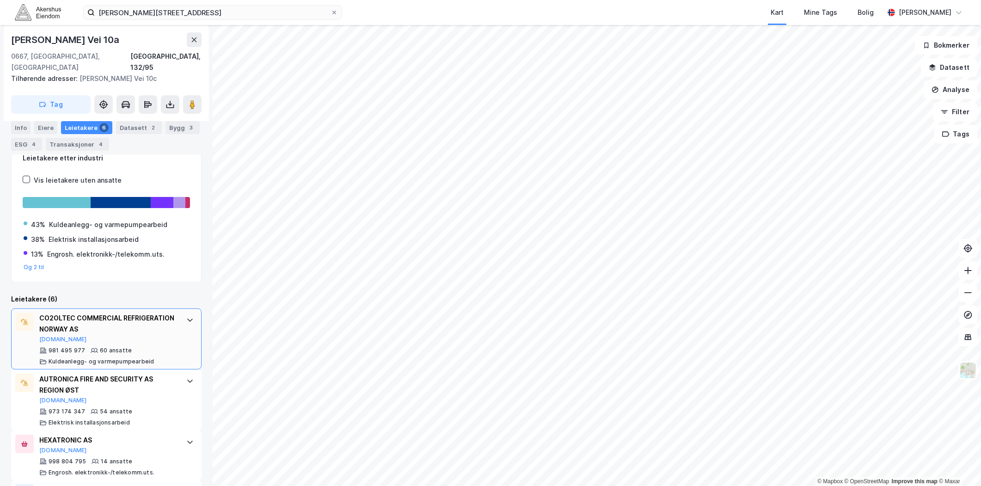
scroll to position [154, 0]
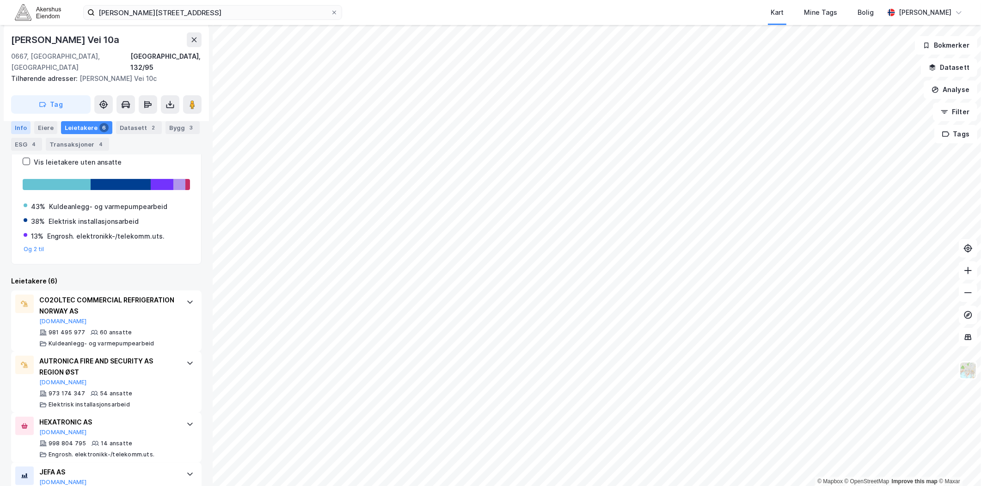
click at [24, 128] on div "Info" at bounding box center [20, 127] width 19 height 13
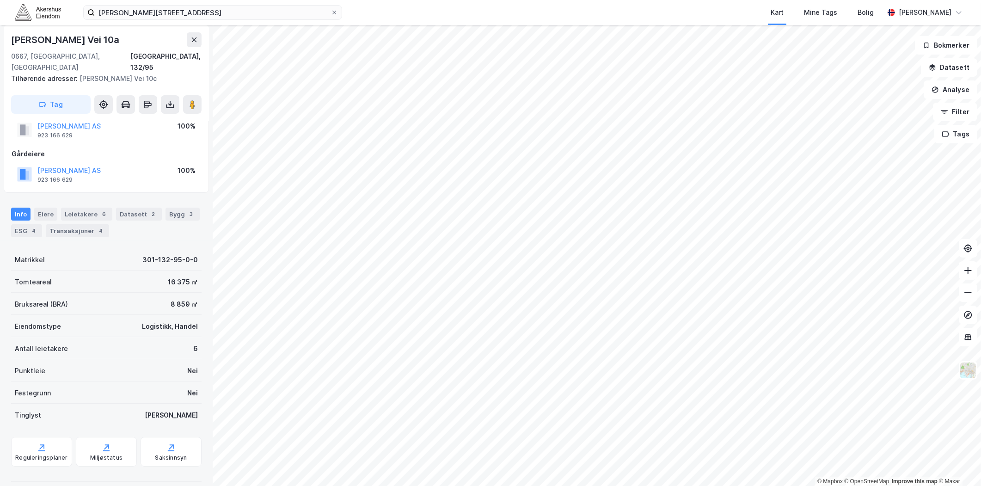
scroll to position [28, 0]
click at [85, 208] on div "Leietakere 6" at bounding box center [86, 214] width 51 height 13
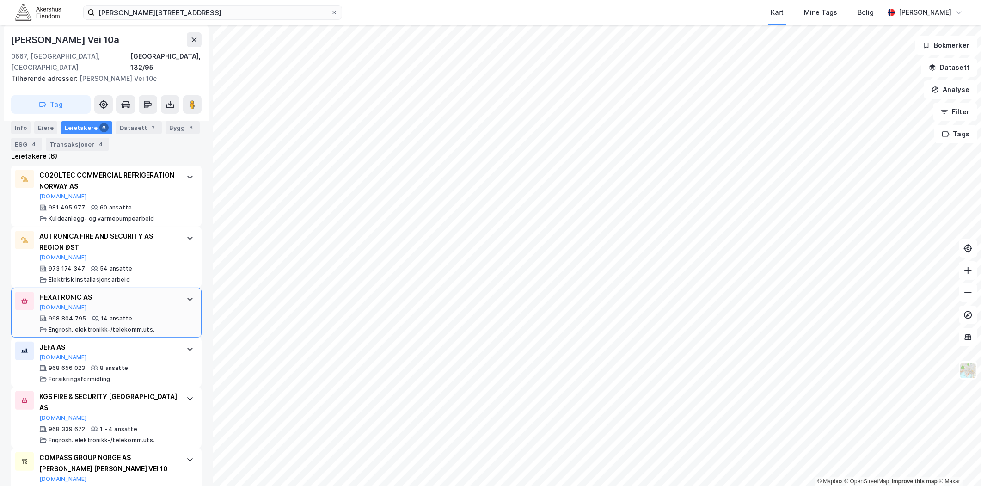
scroll to position [291, 0]
